Goal: Transaction & Acquisition: Purchase product/service

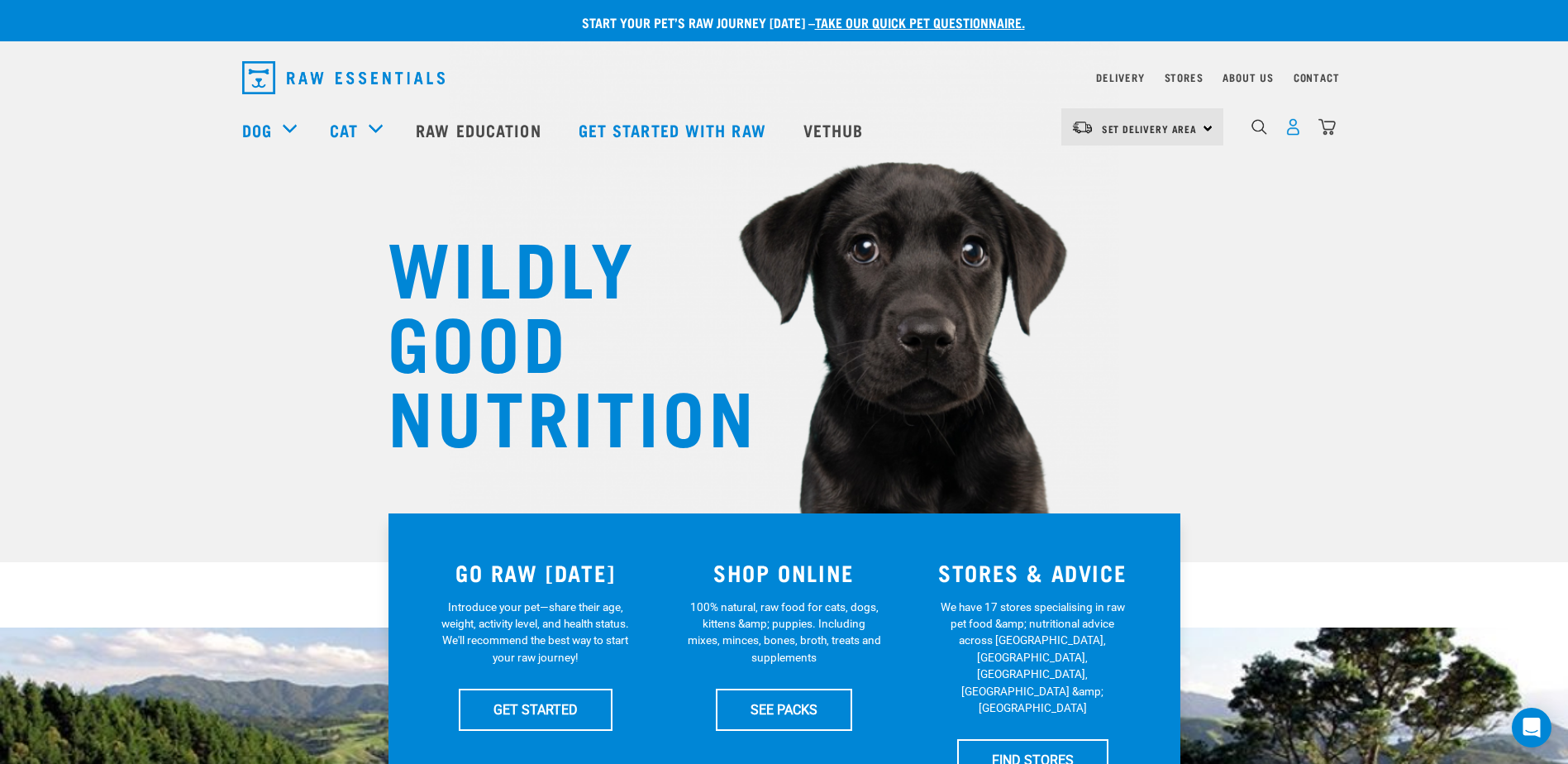
click at [1293, 131] on img "dropdown navigation" at bounding box center [1293, 127] width 17 height 17
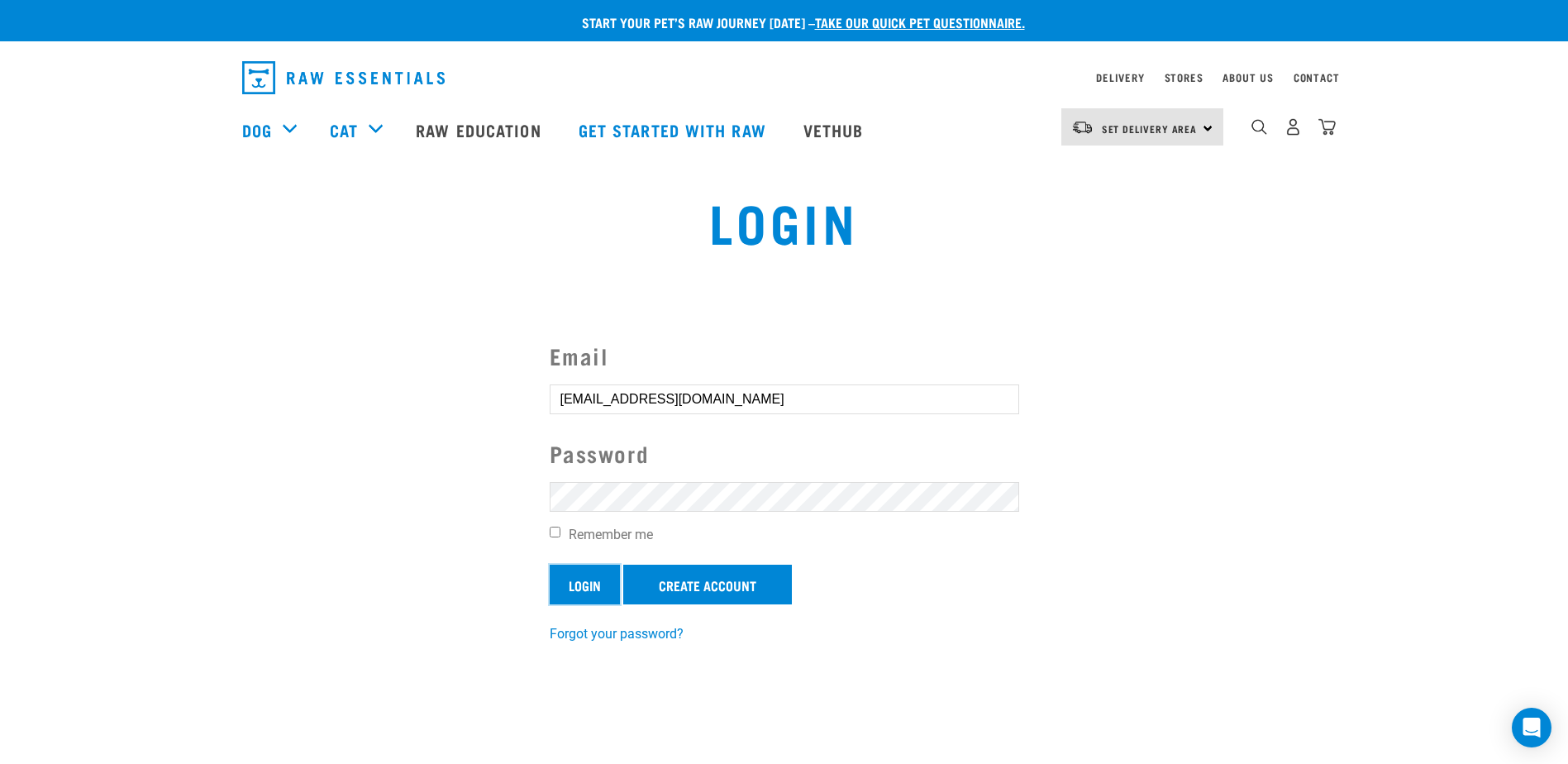
click at [582, 588] on input "Login" at bounding box center [584, 584] width 70 height 40
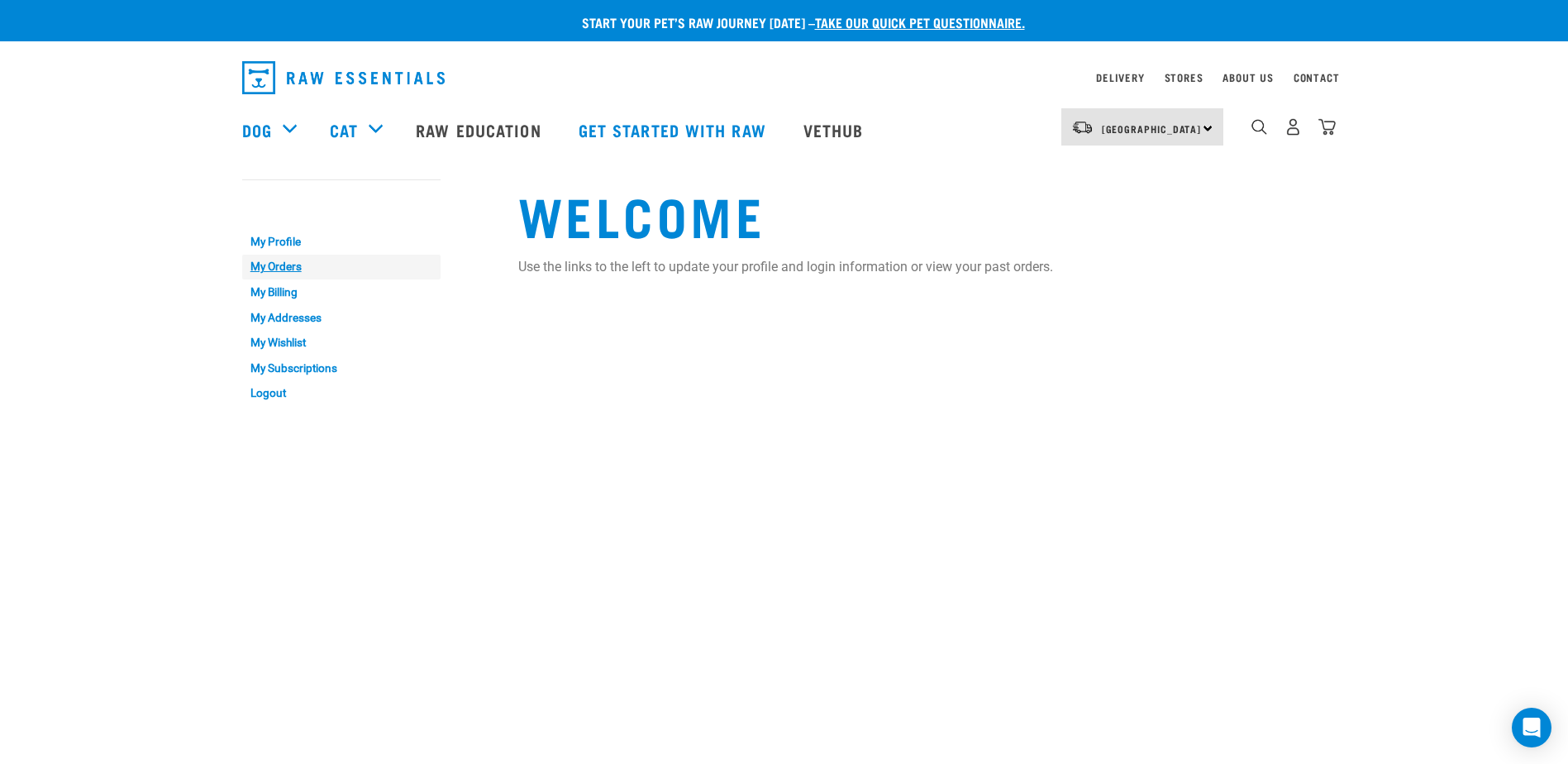
click at [287, 264] on link "My Orders" at bounding box center [342, 267] width 198 height 25
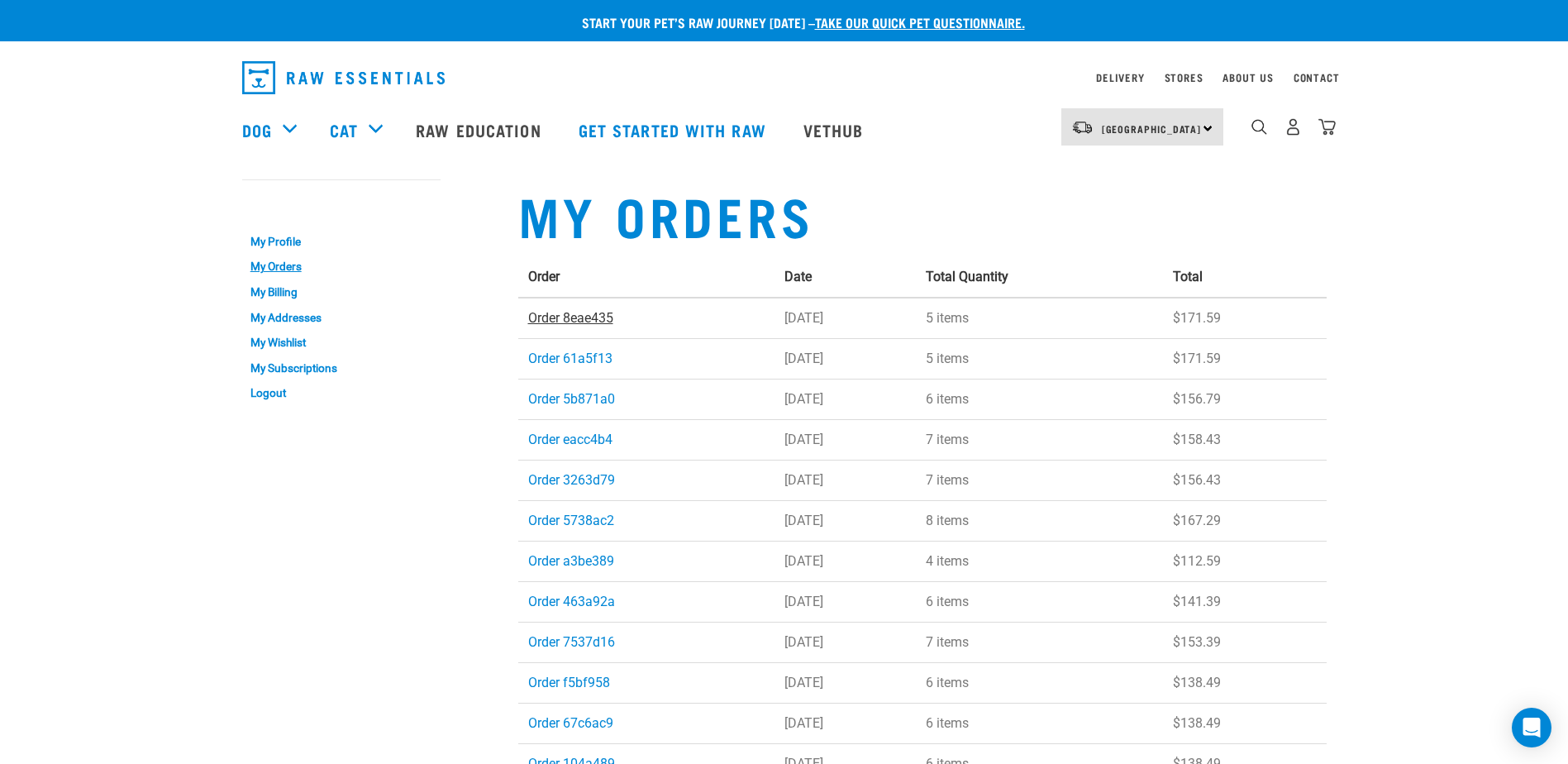
click at [566, 315] on link "Order 8eae435" at bounding box center [571, 317] width 85 height 16
click at [278, 268] on link "My Orders" at bounding box center [342, 267] width 198 height 25
click at [577, 399] on link "Order 5b871a0" at bounding box center [571, 399] width 86 height 16
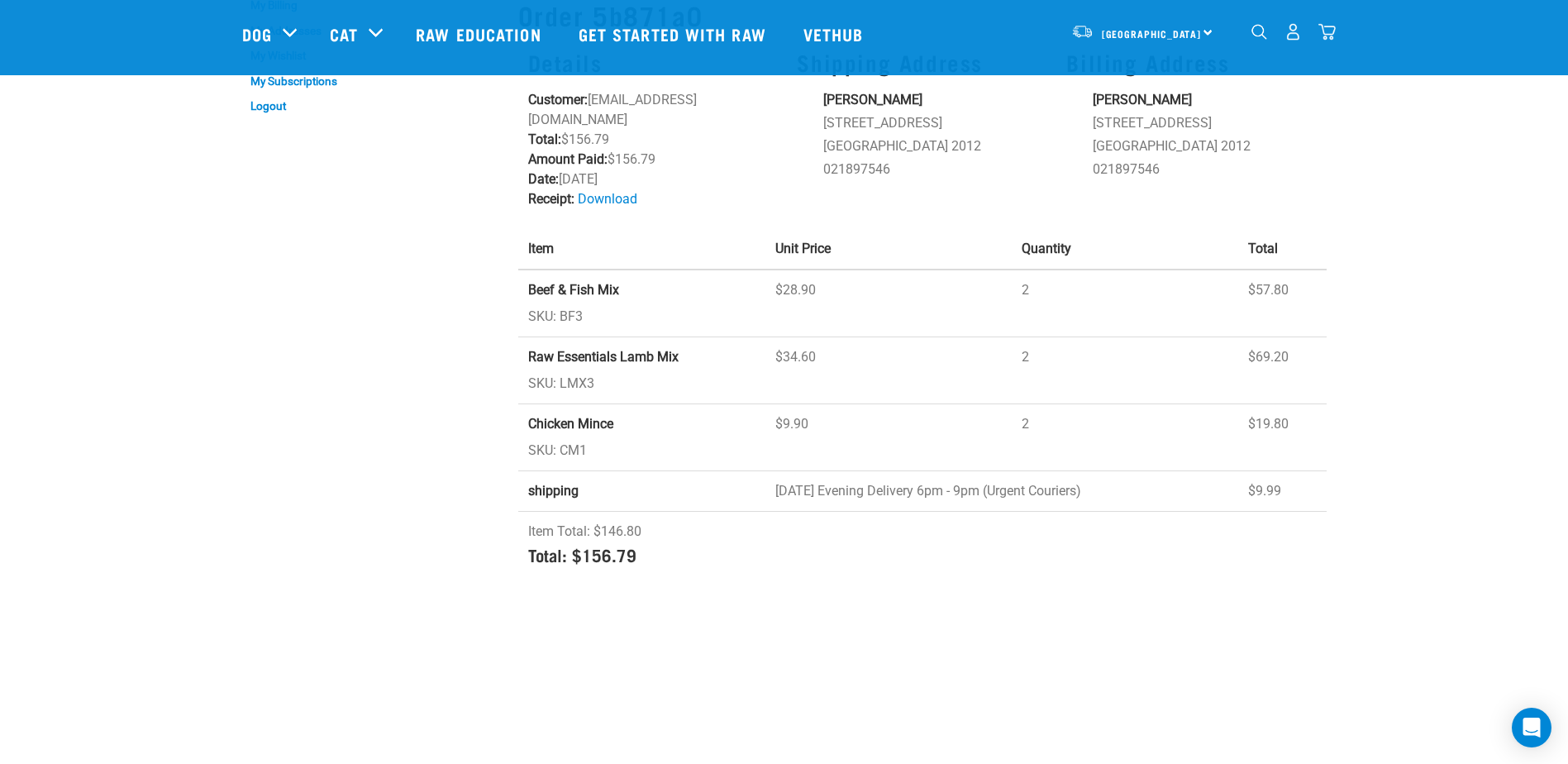
scroll to position [83, 0]
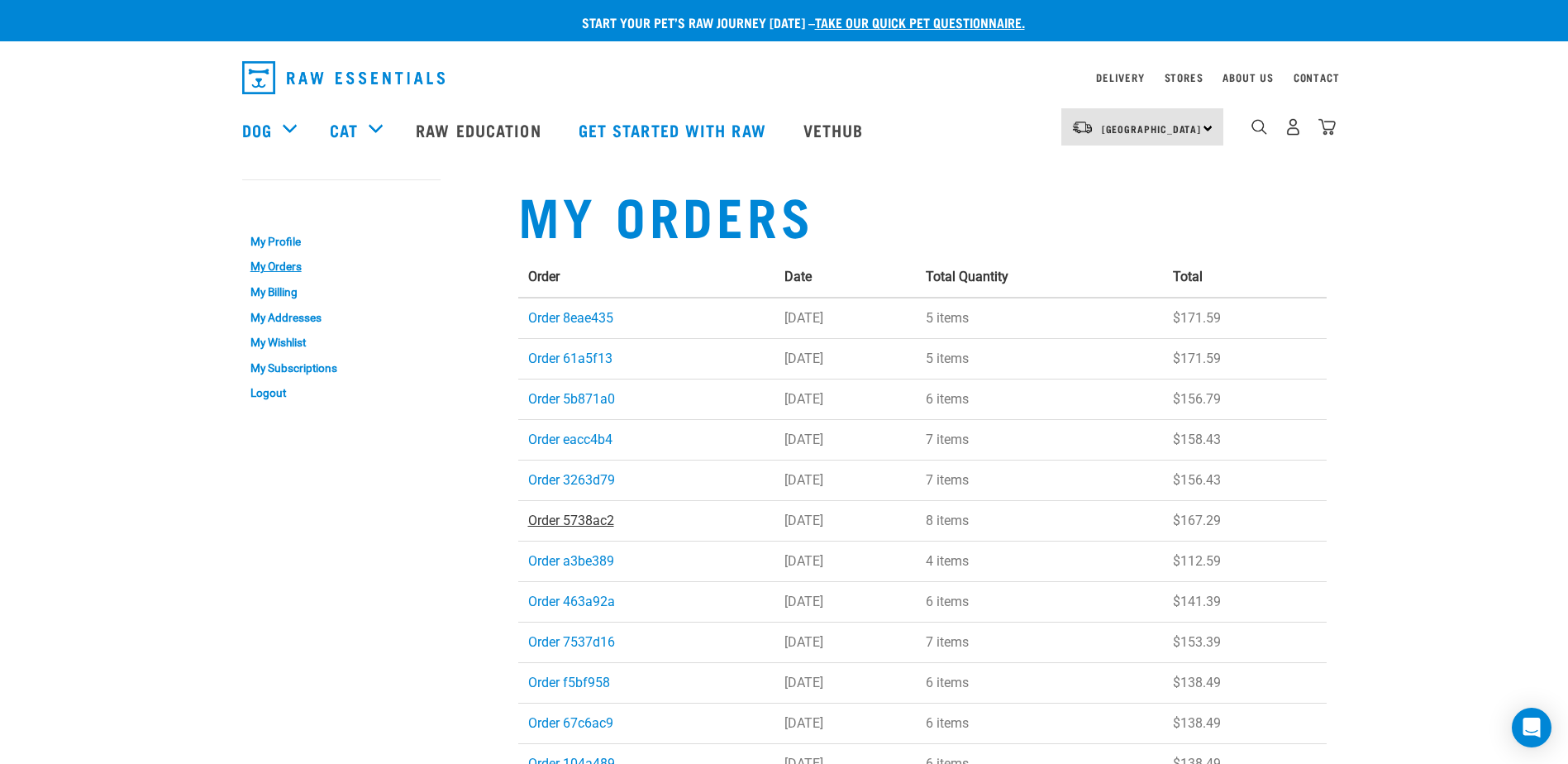
click at [586, 515] on link "Order 5738ac2" at bounding box center [571, 520] width 86 height 16
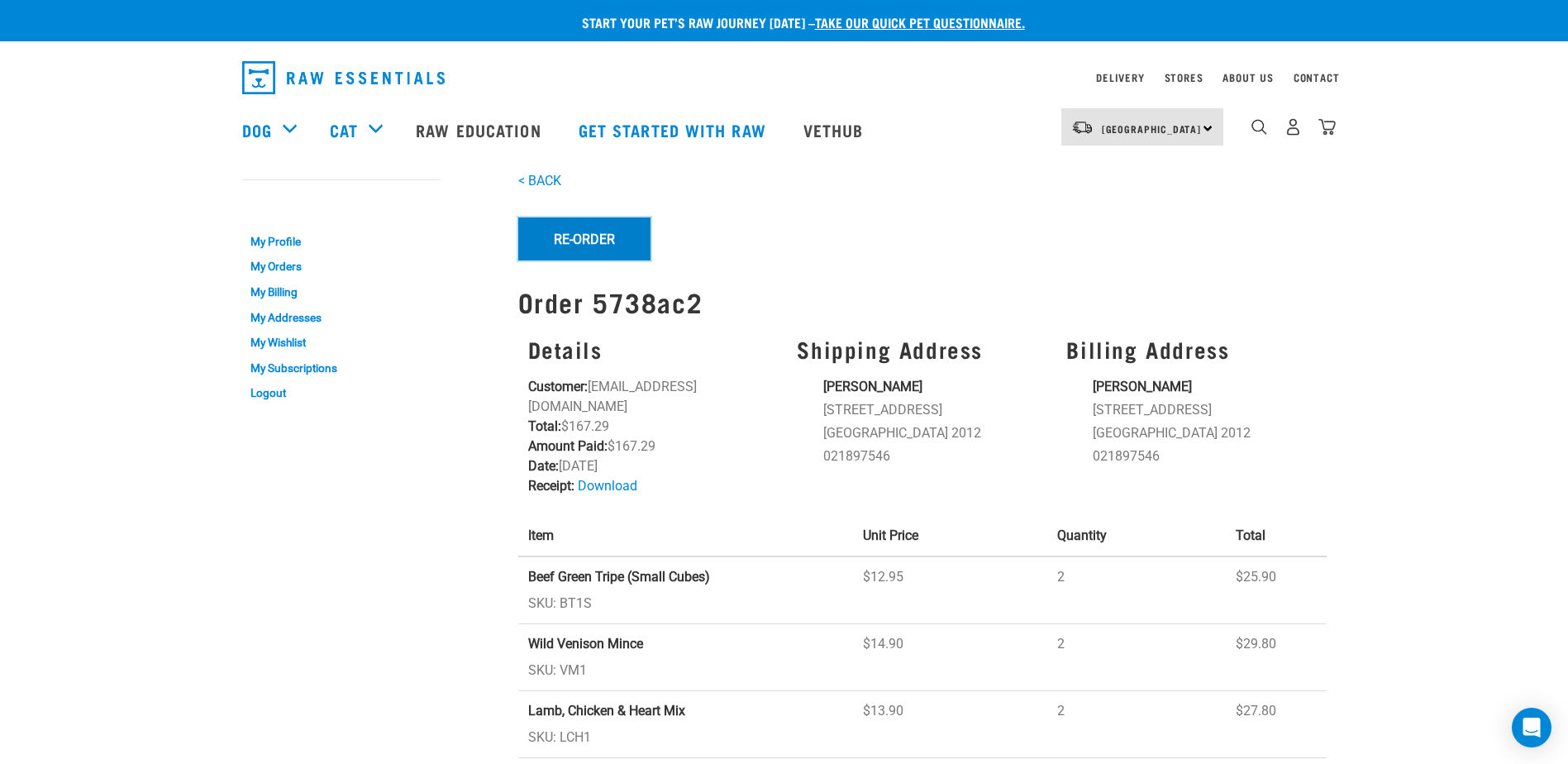
click at [569, 244] on button "Re-Order" at bounding box center [584, 239] width 132 height 43
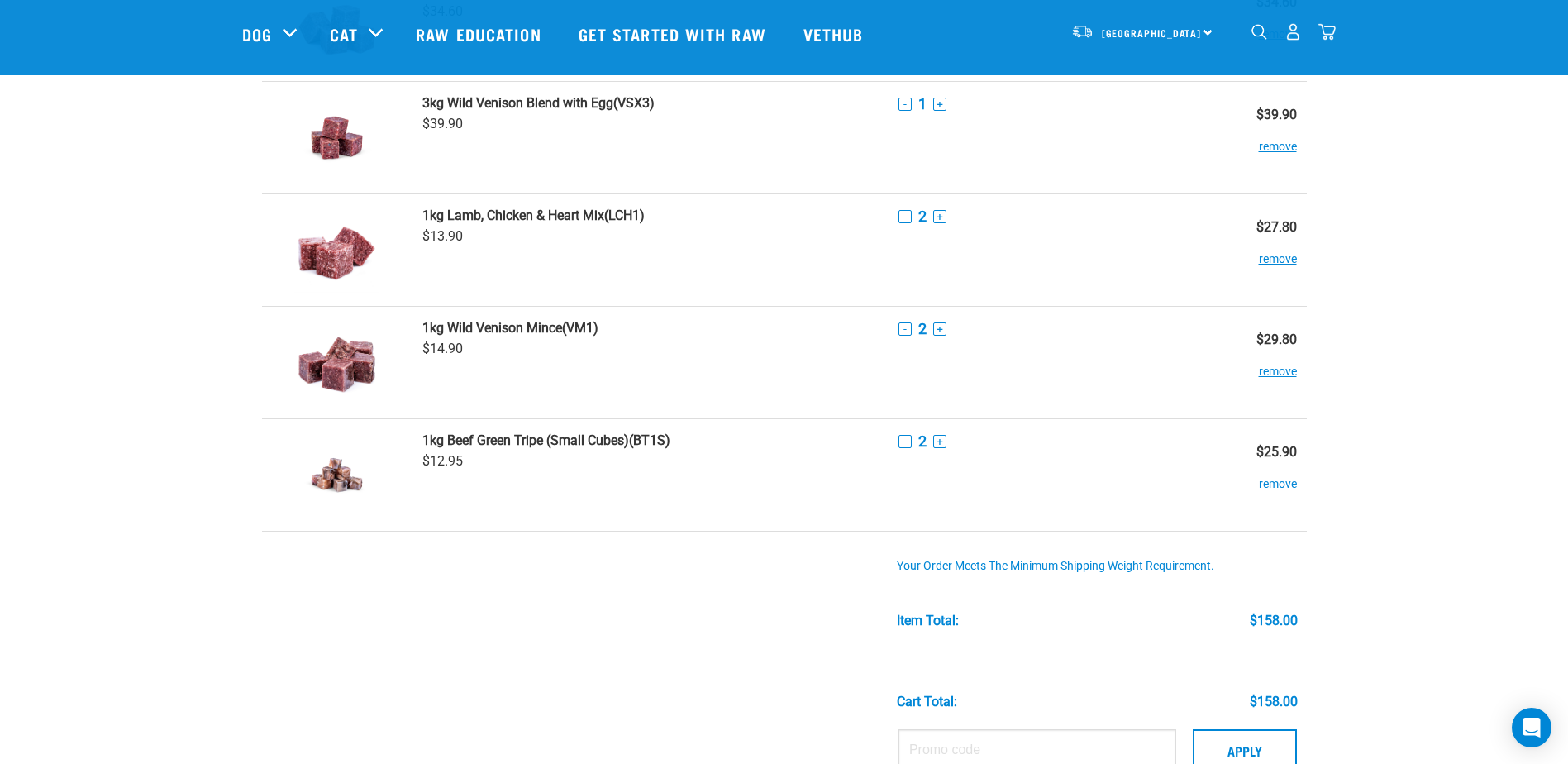
scroll to position [249, 0]
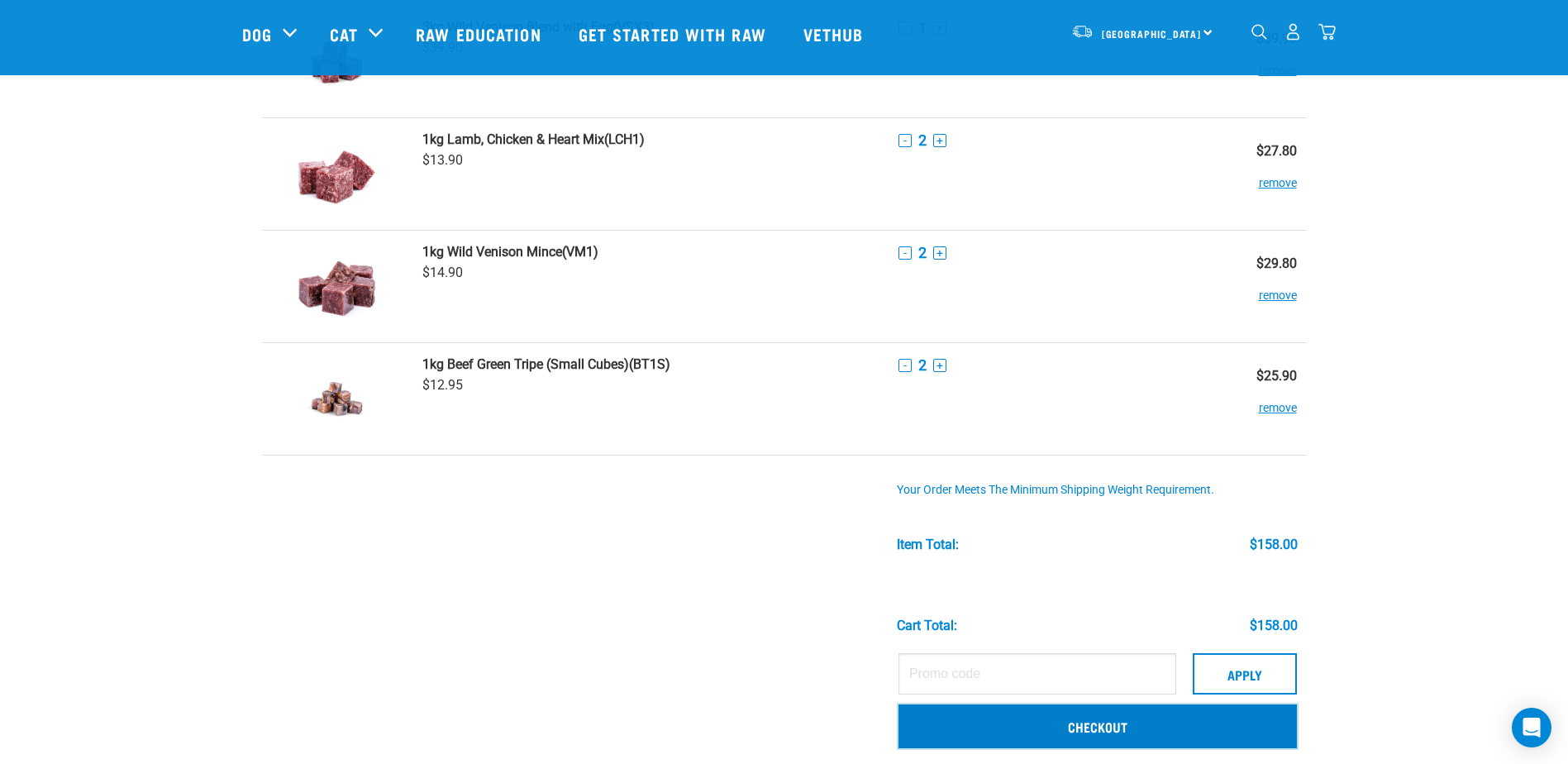
click at [1107, 726] on link "Checkout" at bounding box center [1097, 726] width 399 height 43
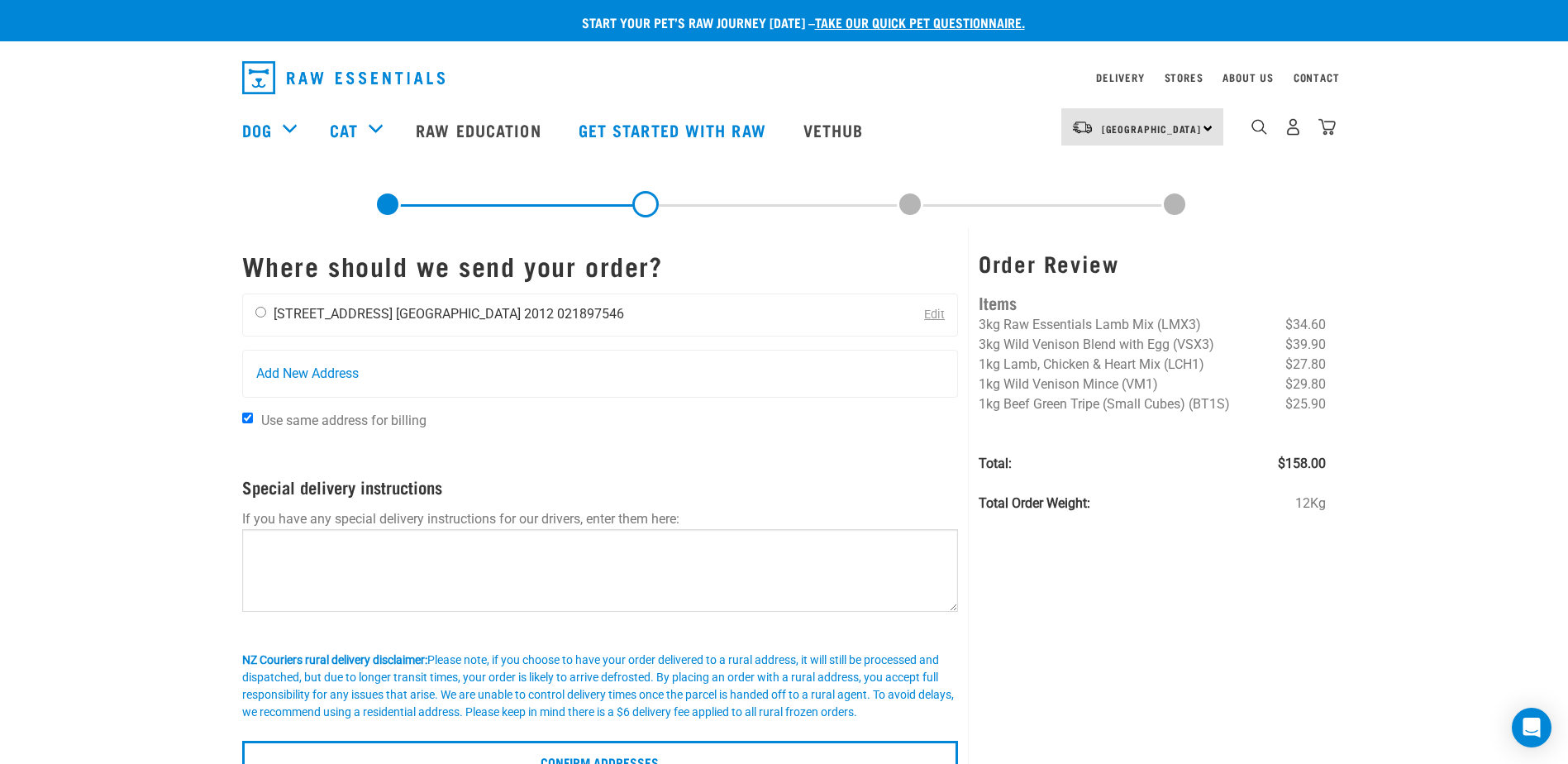
click at [263, 308] on input "radio" at bounding box center [260, 312] width 11 height 11
radio input "true"
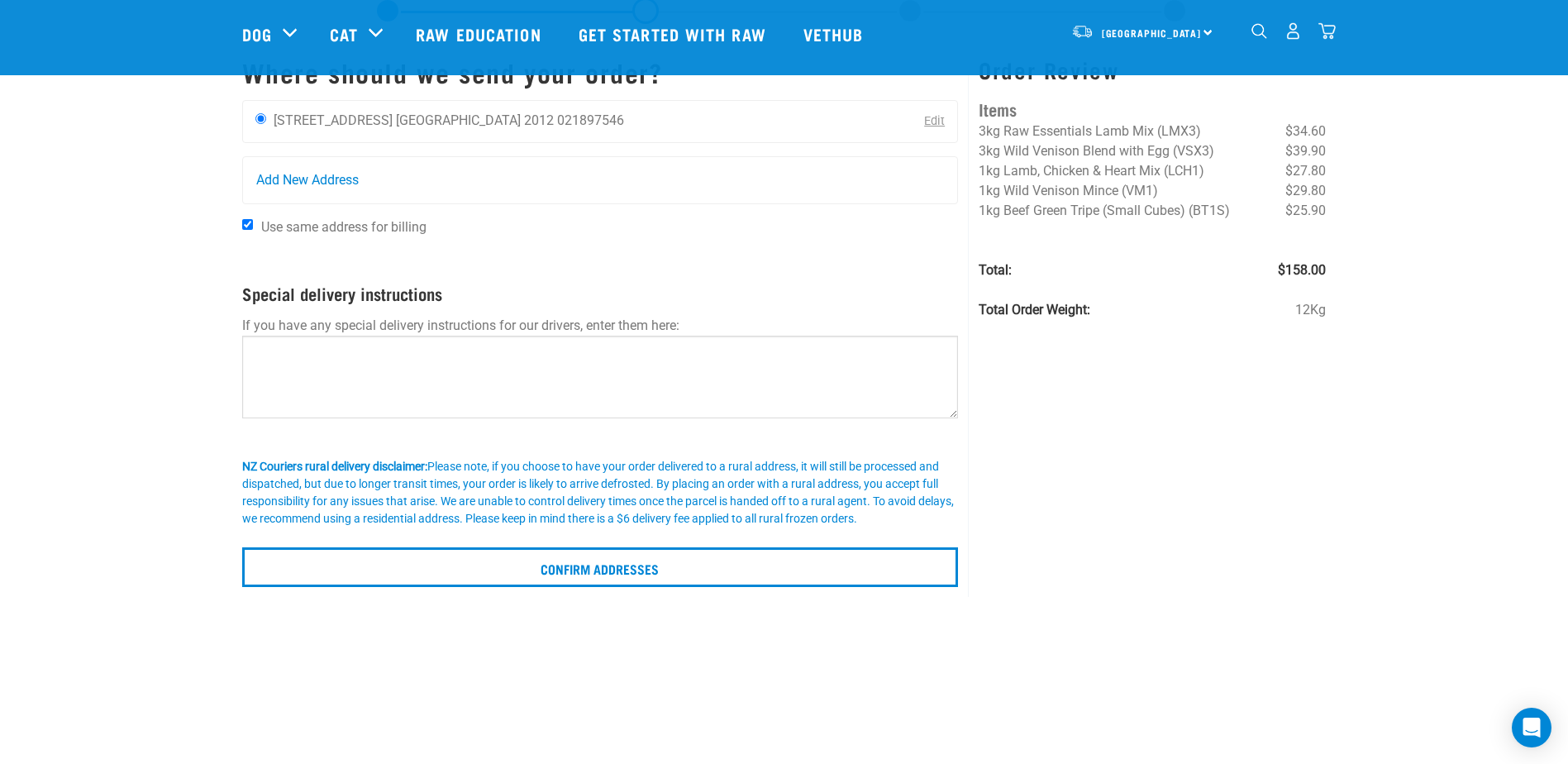
scroll to position [165, 0]
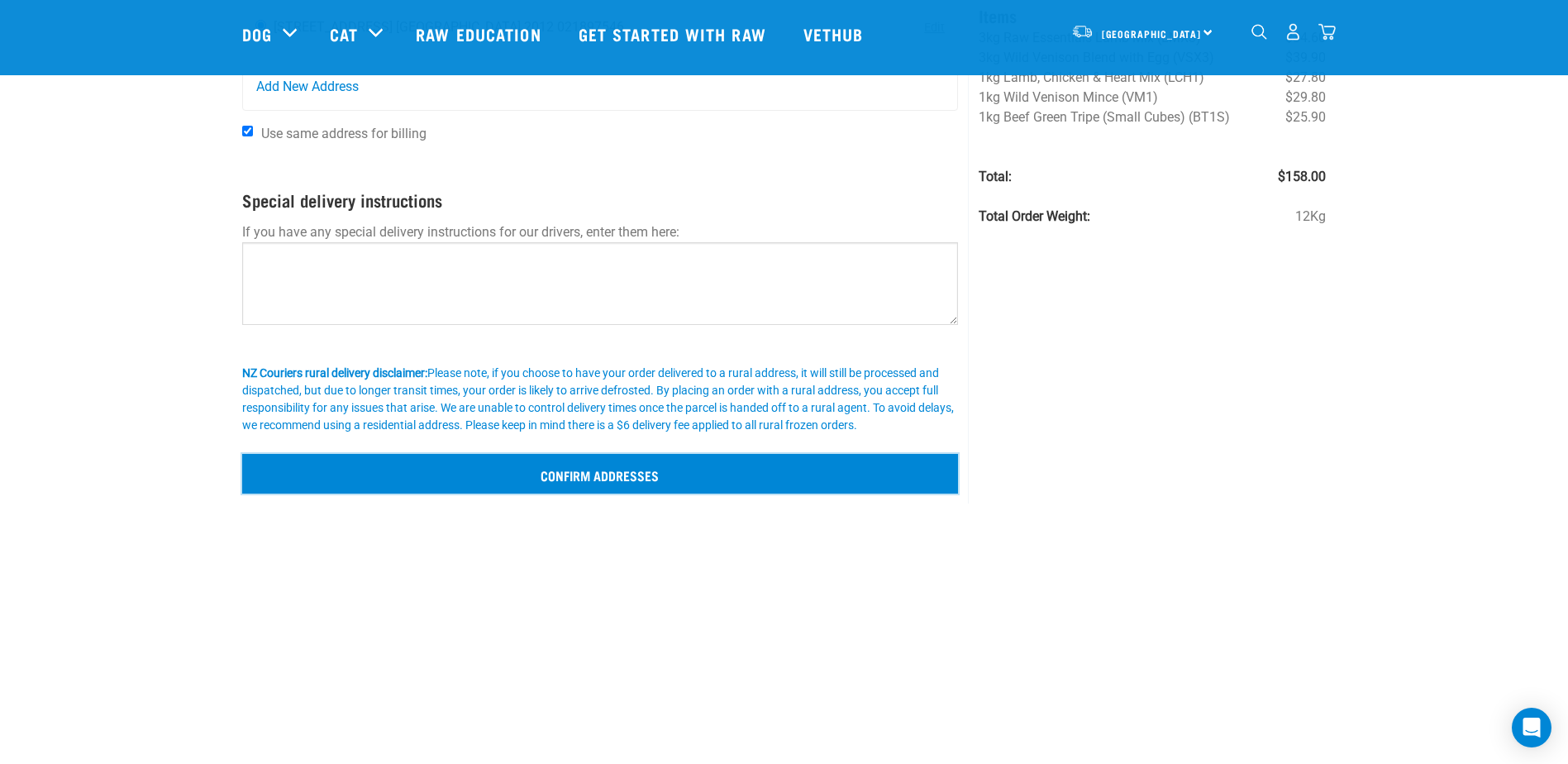
click at [566, 469] on input "Confirm addresses" at bounding box center [601, 474] width 716 height 40
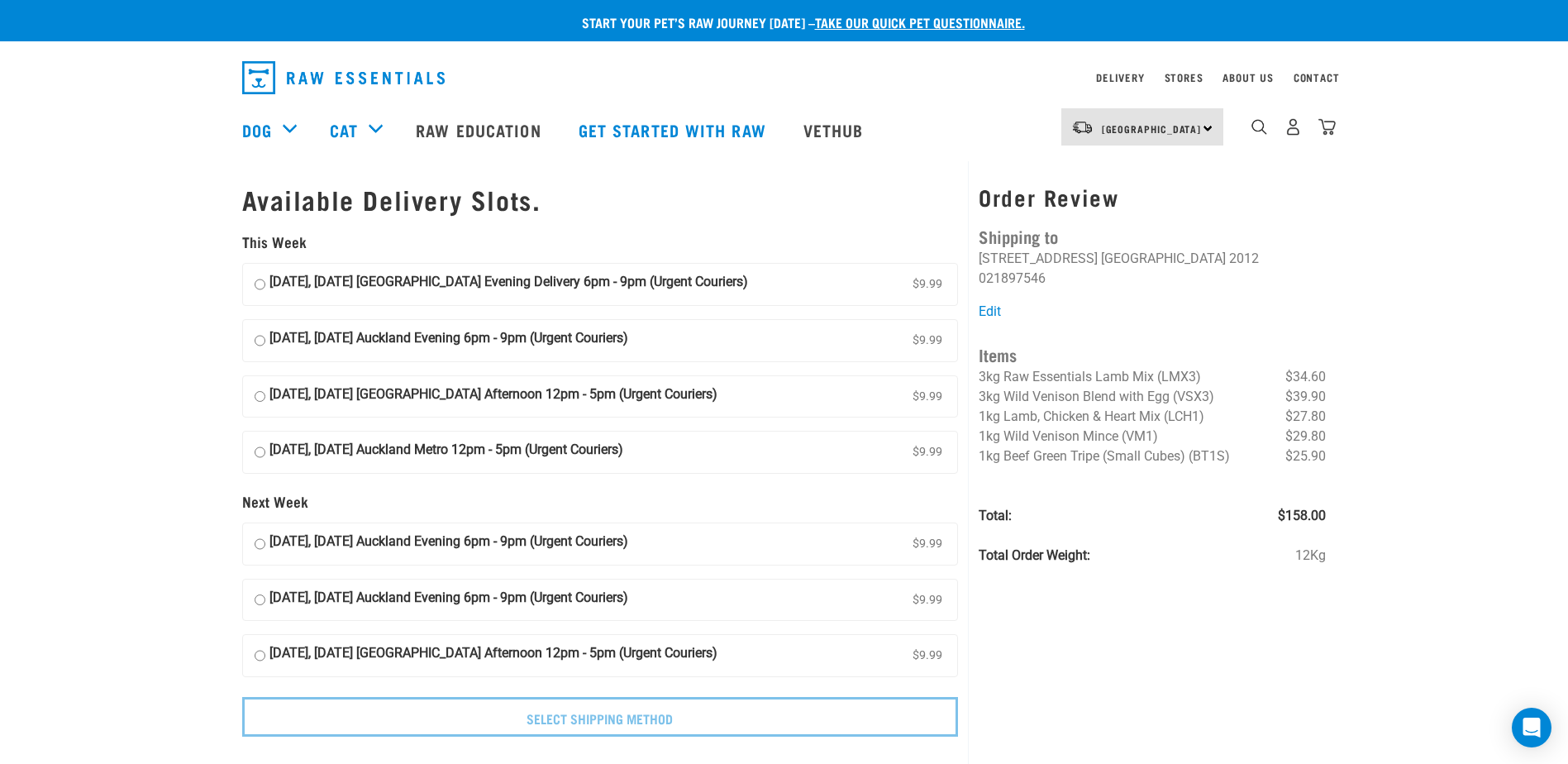
click at [257, 341] on input "03 October, Friday Auckland Evening 6pm - 9pm (Urgent Couriers) $9.99" at bounding box center [259, 341] width 11 height 25
radio input "true"
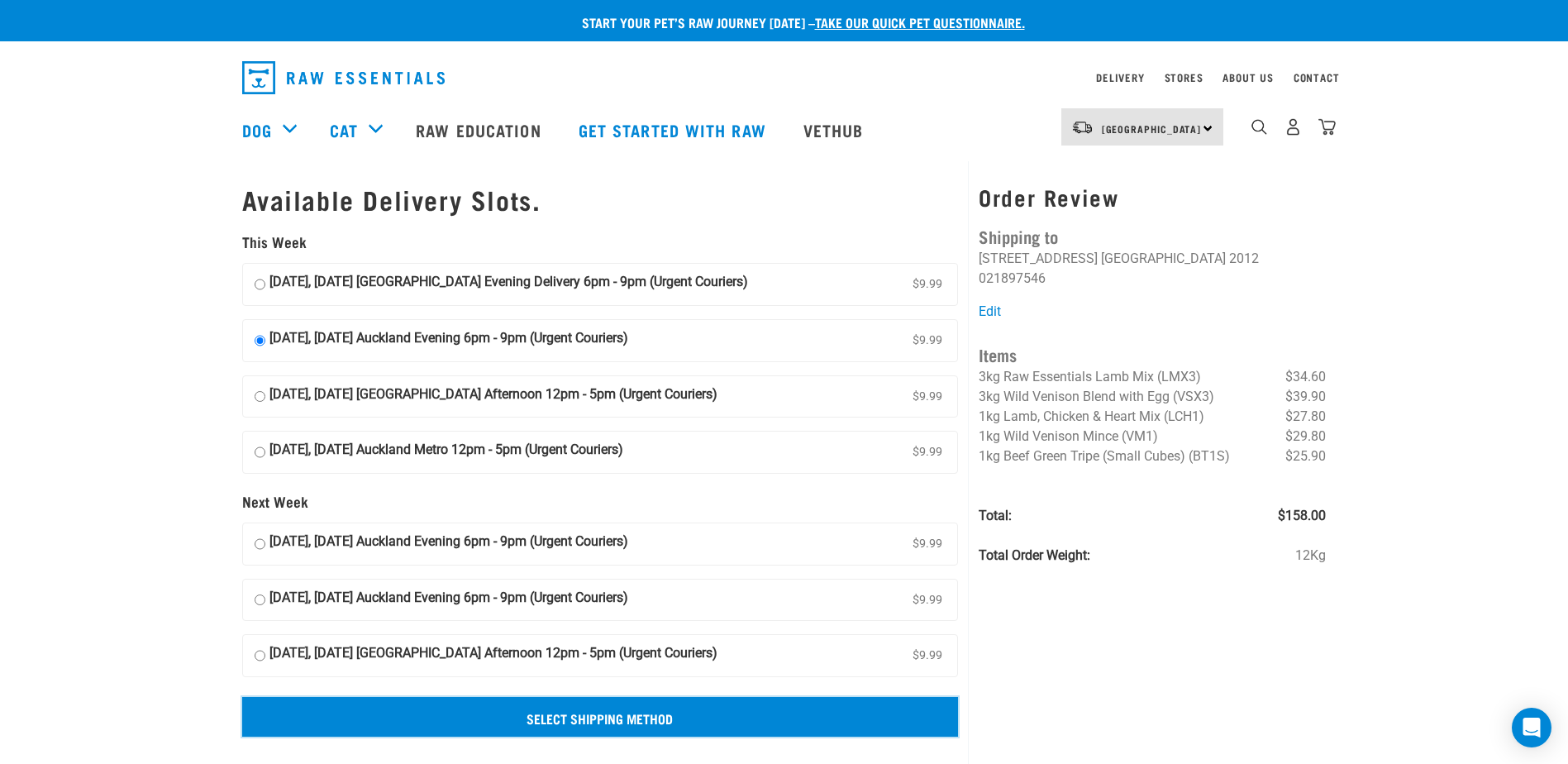
click at [599, 711] on input "Select Shipping Method" at bounding box center [601, 716] width 716 height 40
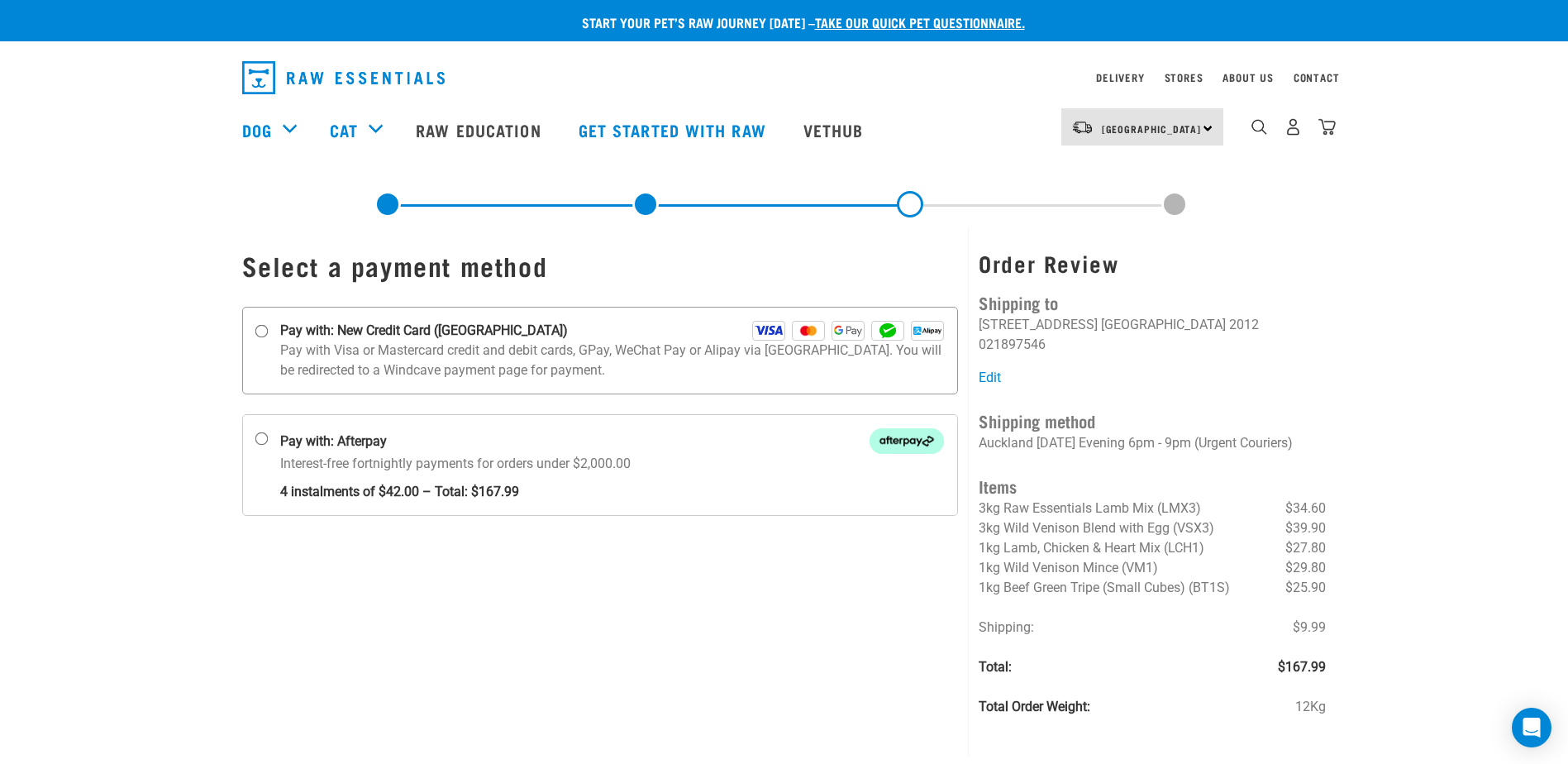
click at [259, 327] on input "Pay with: New Credit Card ([GEOGRAPHIC_DATA])" at bounding box center [261, 332] width 14 height 14
radio input "true"
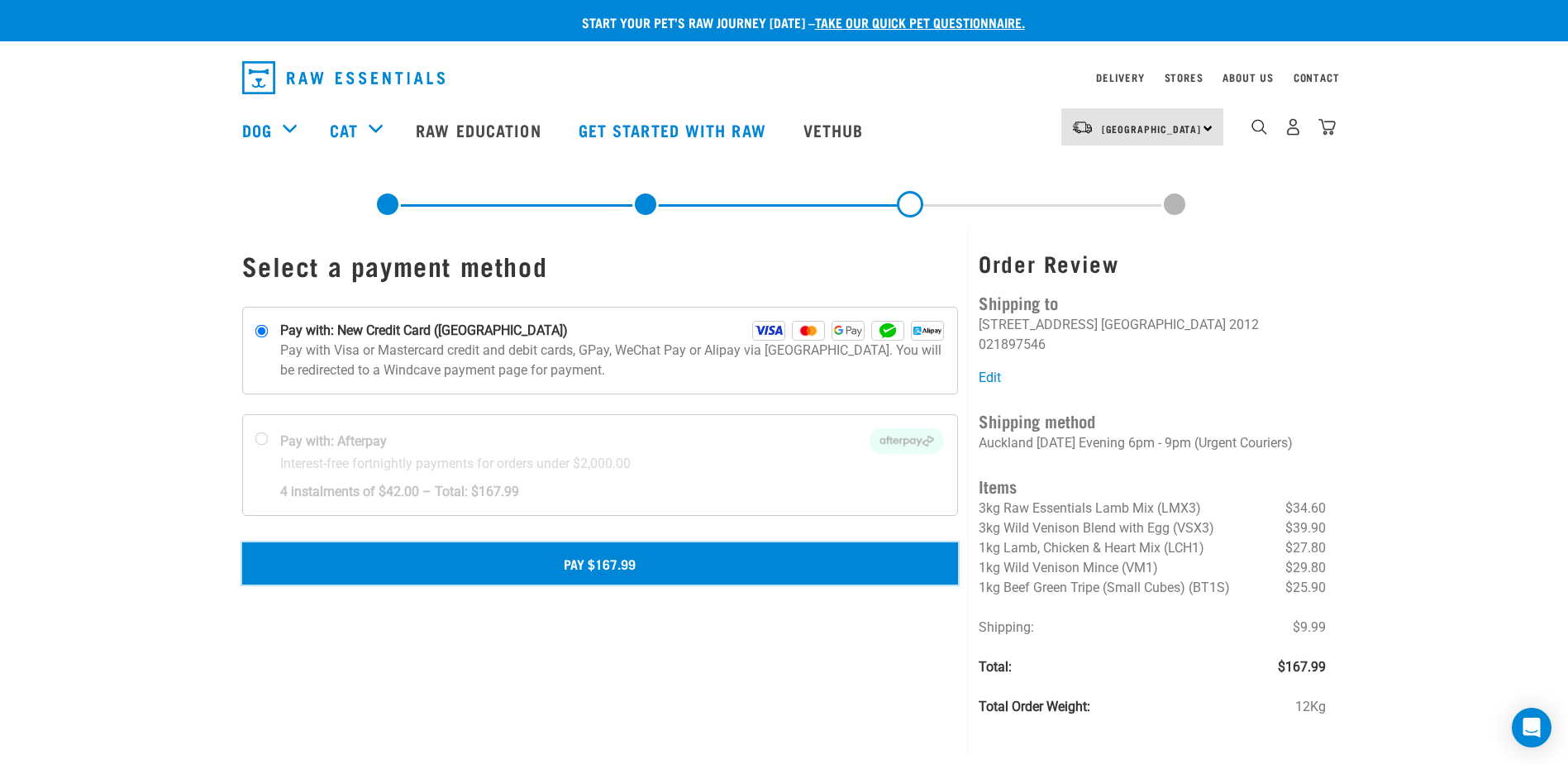
click at [592, 555] on button "Pay $167.99" at bounding box center [601, 563] width 716 height 42
click at [582, 566] on button "Pay $167.99" at bounding box center [601, 563] width 716 height 42
